Goal: Information Seeking & Learning: Learn about a topic

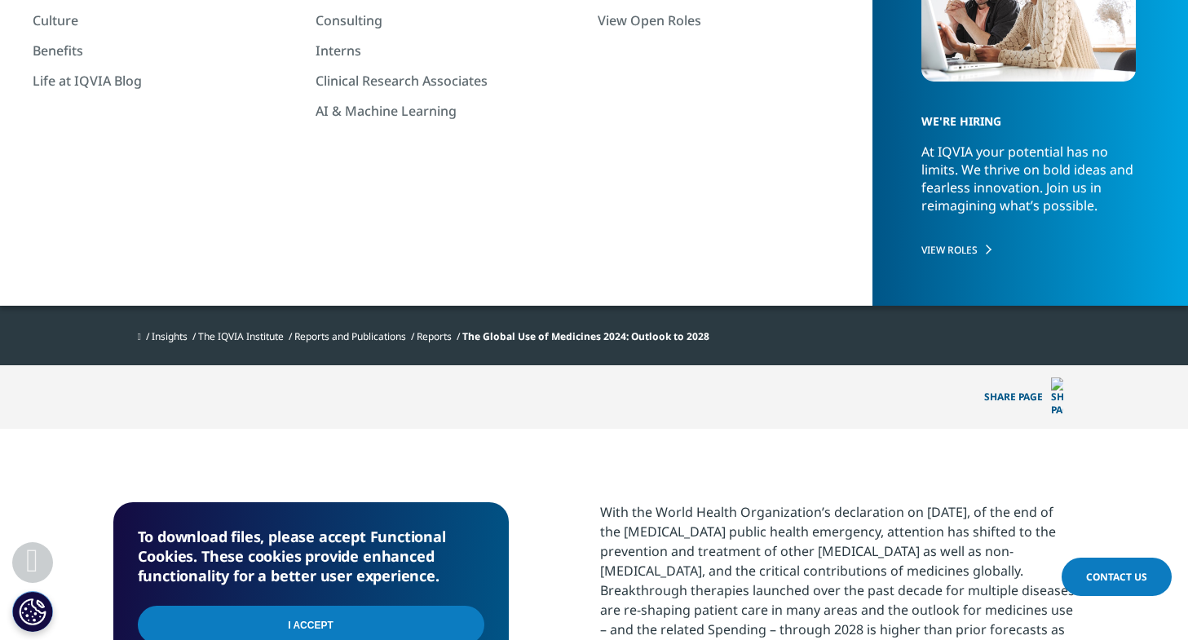
scroll to position [408, 0]
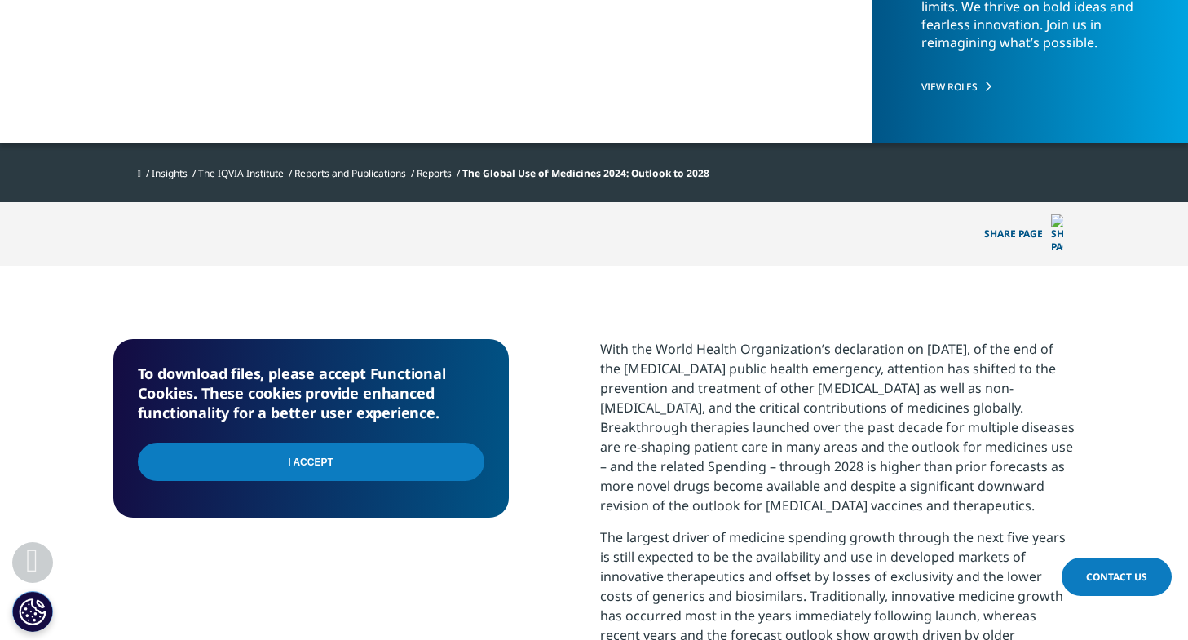
click at [404, 448] on input "I Accept" at bounding box center [311, 462] width 347 height 38
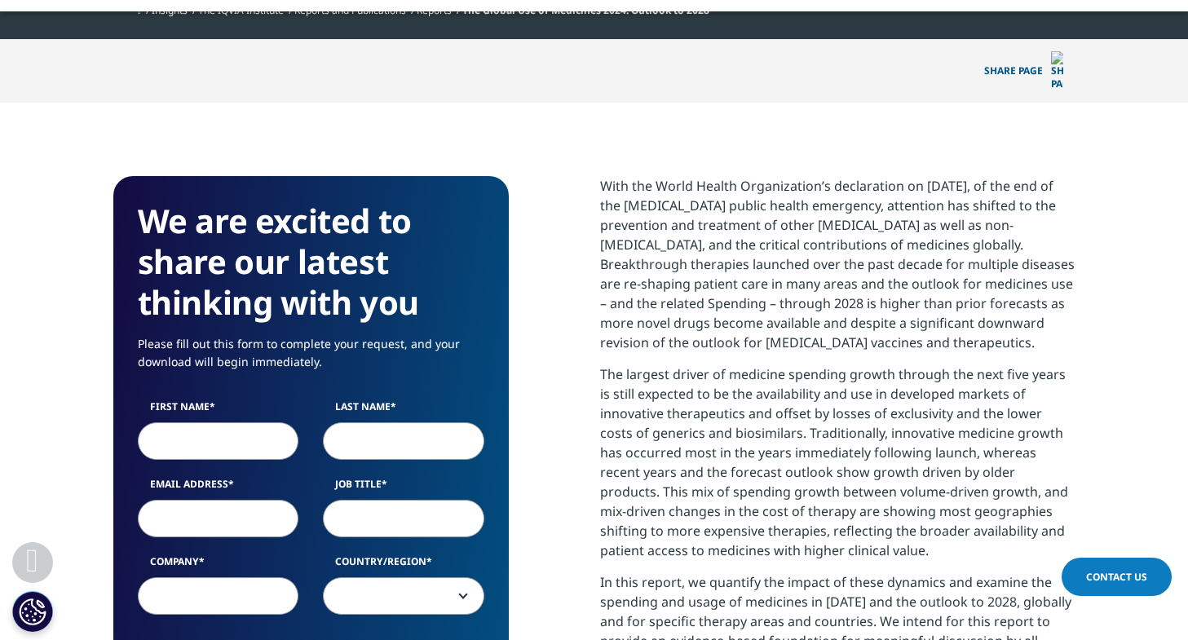
scroll to position [901, 962]
drag, startPoint x: 877, startPoint y: 368, endPoint x: 995, endPoint y: 373, distance: 118.3
click at [995, 373] on p "The largest driver of medicine spending growth through the next five years is s…" at bounding box center [837, 468] width 475 height 208
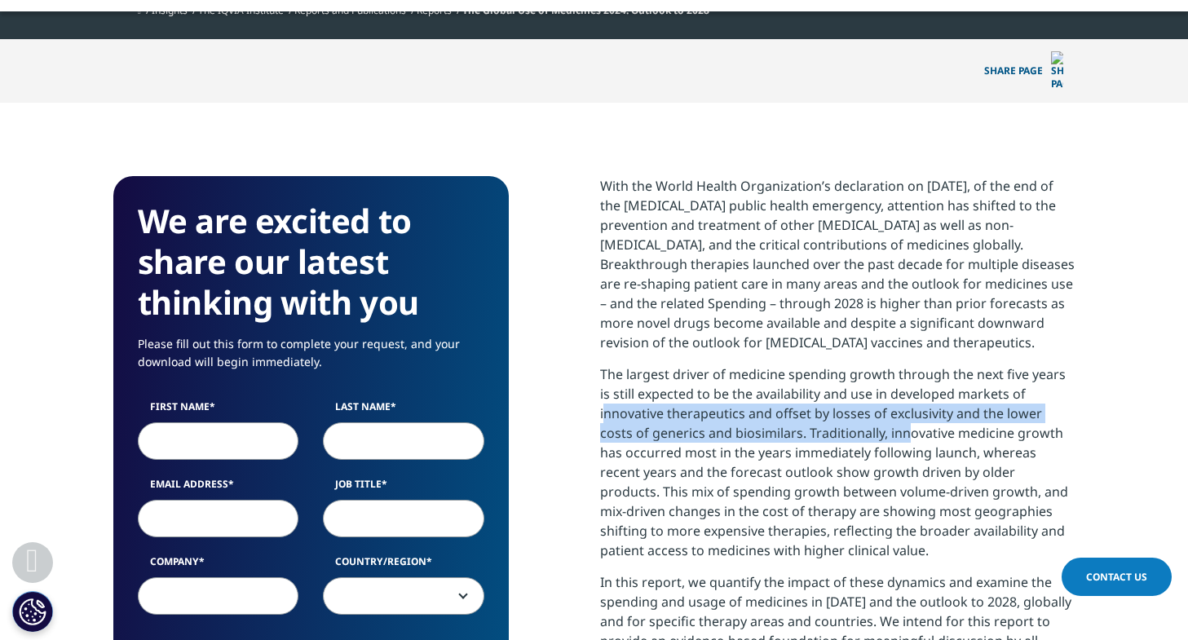
drag, startPoint x: 594, startPoint y: 395, endPoint x: 861, endPoint y: 413, distance: 268.0
click at [861, 413] on div "We are excited to share our latest thinking with you Please fill out this form …" at bounding box center [594, 626] width 962 height 901
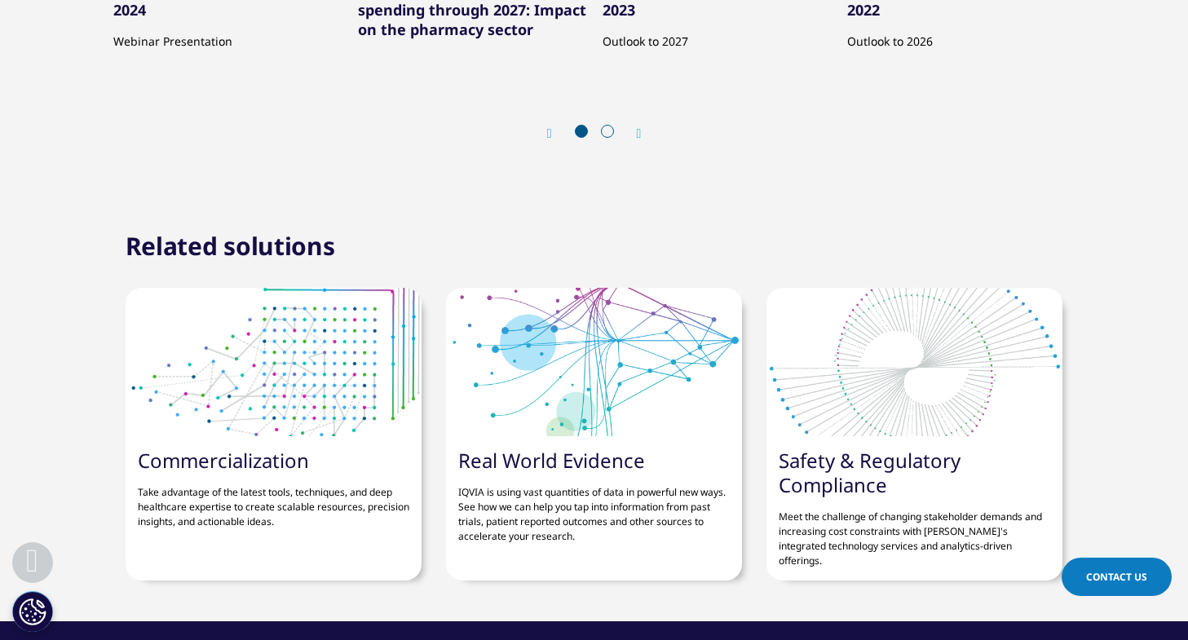
scroll to position [5137, 0]
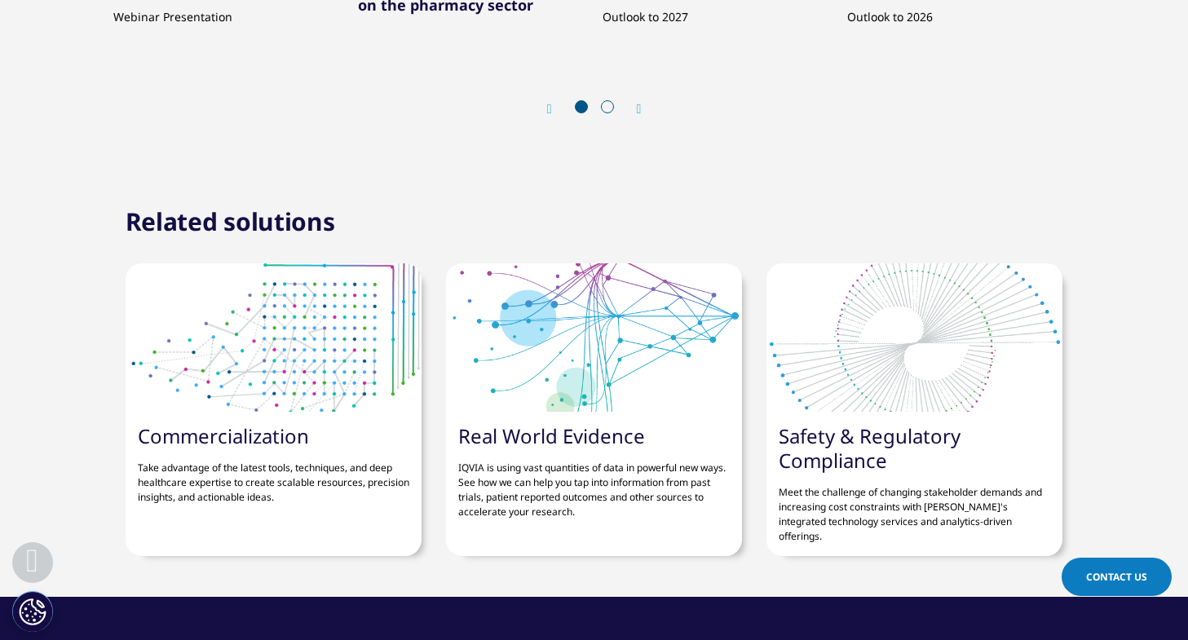
drag, startPoint x: 115, startPoint y: 425, endPoint x: 510, endPoint y: 426, distance: 395.5
drag, startPoint x: 171, startPoint y: 307, endPoint x: 267, endPoint y: 314, distance: 95.6
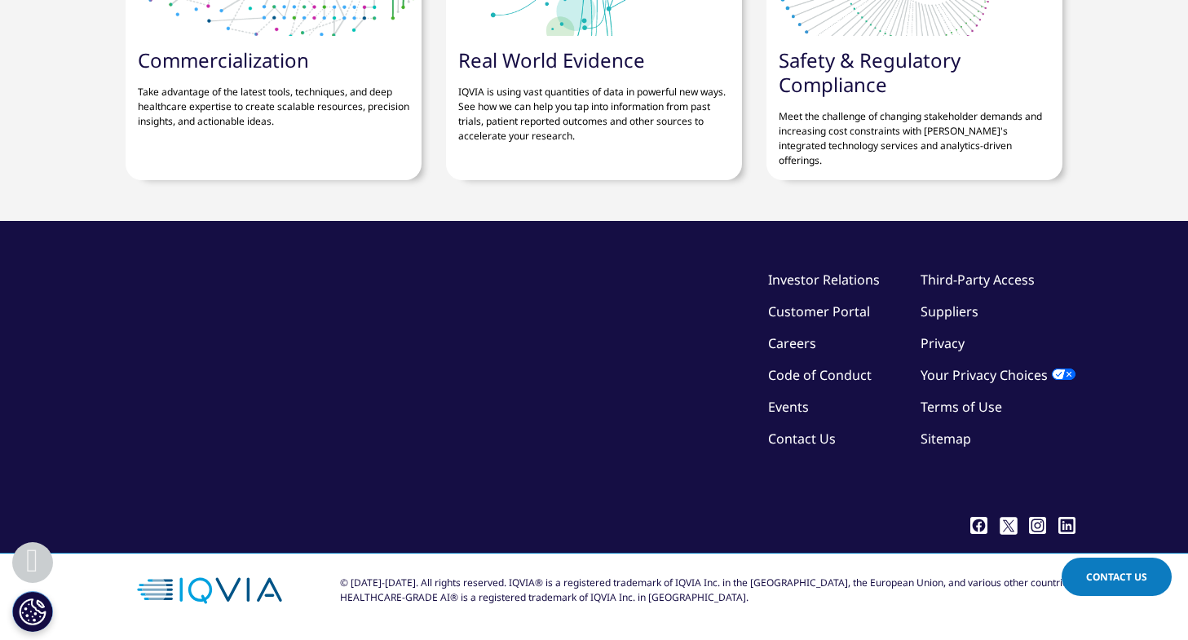
scroll to position [6034, 0]
click at [256, 73] on link "Commercialization" at bounding box center [223, 59] width 171 height 27
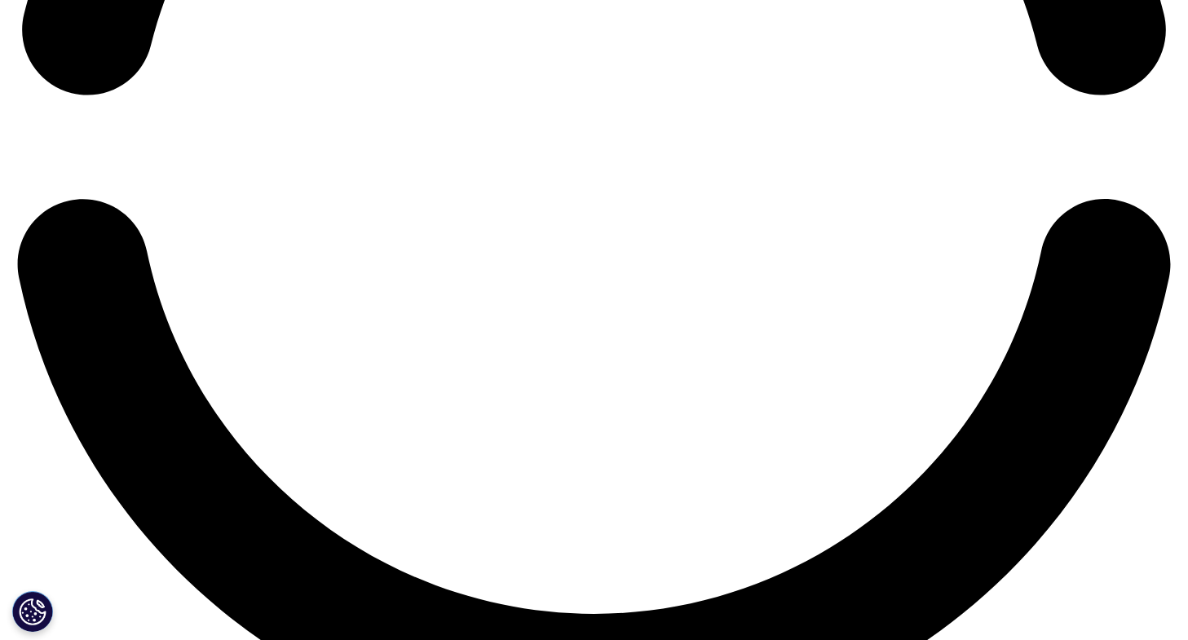
scroll to position [2854, 0]
